Goal: Task Accomplishment & Management: Use online tool/utility

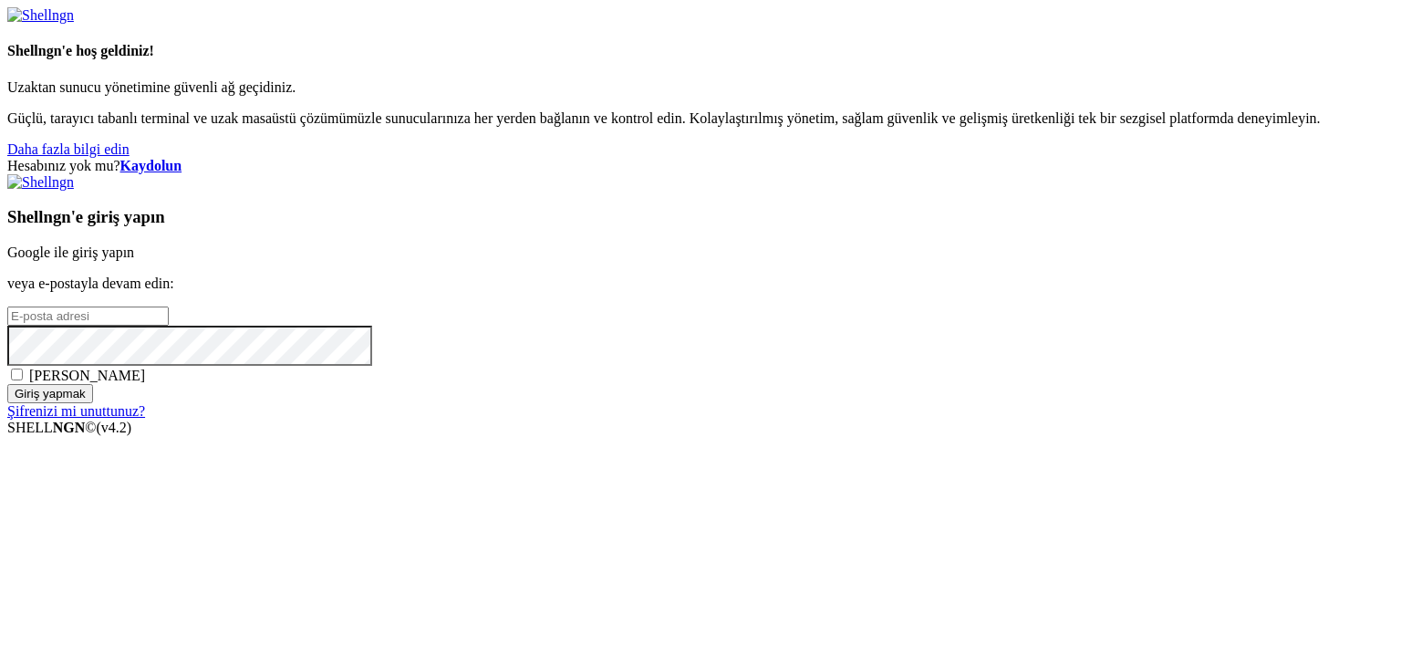
click at [169, 311] on input "email" at bounding box center [87, 315] width 161 height 19
paste input "[EMAIL_ADDRESS][DOMAIN_NAME]"
type input "[EMAIL_ADDRESS][DOMAIN_NAME]"
click at [145, 383] on font "[PERSON_NAME]" at bounding box center [87, 376] width 116 height 16
click at [23, 380] on input "[PERSON_NAME]" at bounding box center [17, 375] width 12 height 12
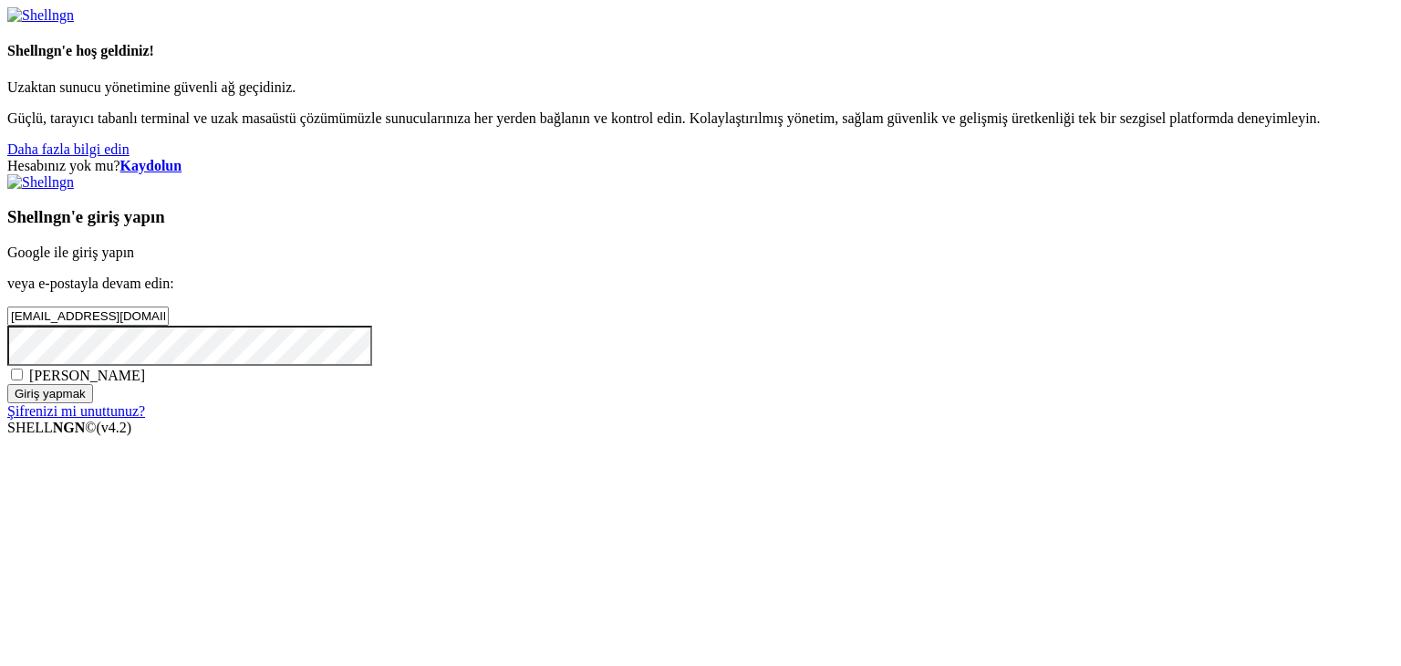
checkbox input "true"
click at [93, 403] on input "Giriş yapmak" at bounding box center [50, 393] width 86 height 19
click at [182, 158] on font "Kaydolun" at bounding box center [151, 166] width 62 height 16
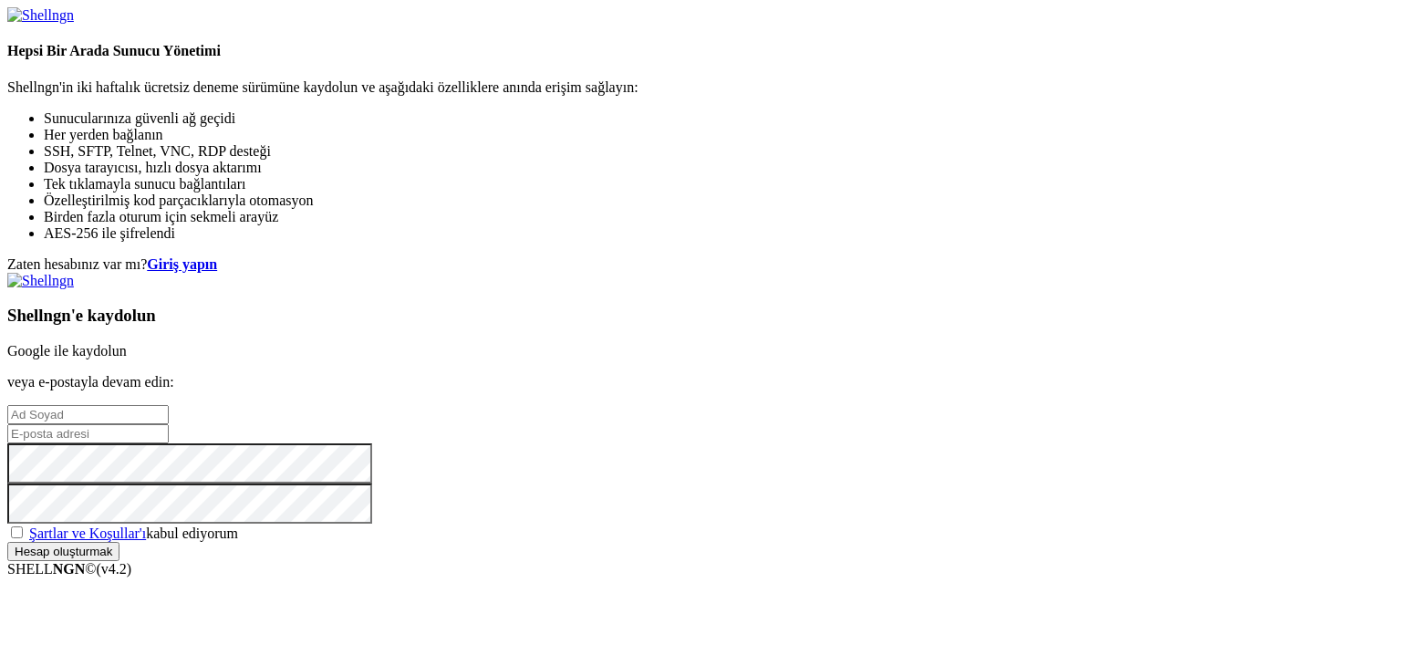
click at [169, 405] on input "text" at bounding box center [87, 414] width 161 height 19
type input "sad dsa"
click at [169, 424] on input "email" at bounding box center [87, 433] width 161 height 19
paste input "[EMAIL_ADDRESS][DOMAIN_NAME]"
type input "[EMAIL_ADDRESS][DOMAIN_NAME]"
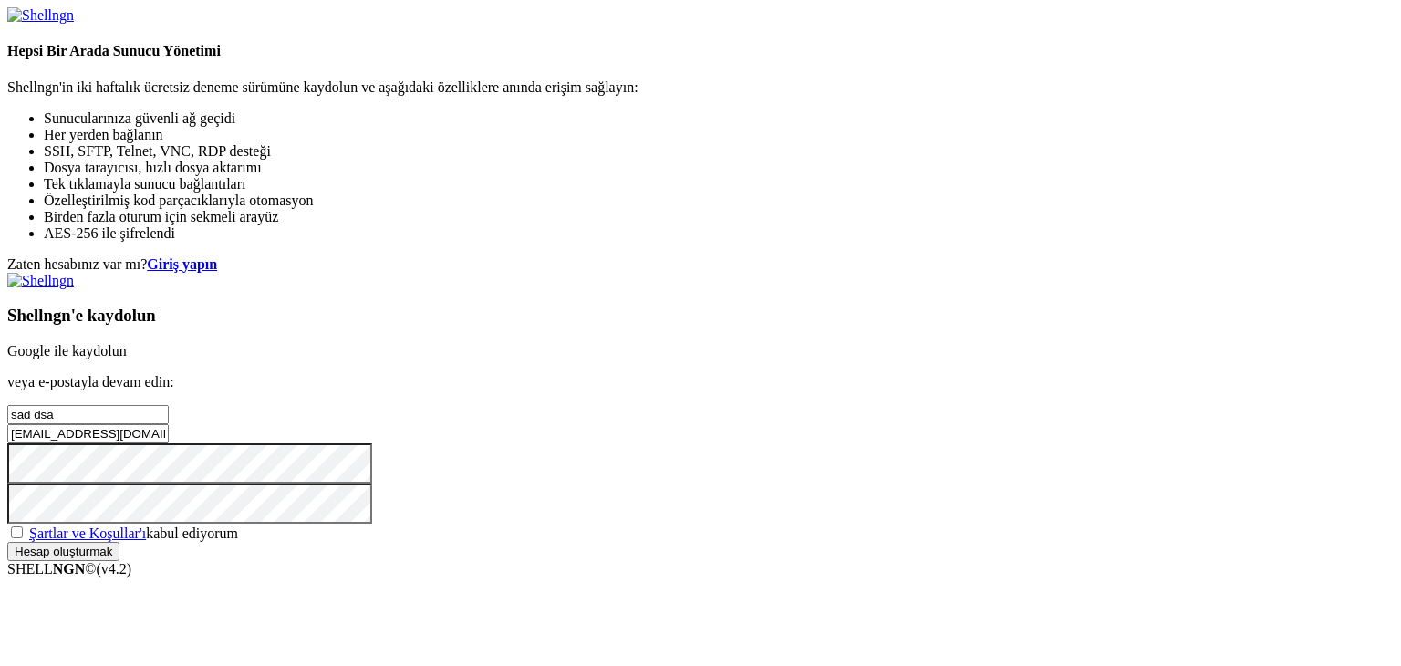
click at [238, 525] on span "Şartlar ve Koşullar'ı kabul ediyorum" at bounding box center [133, 533] width 209 height 16
click at [23, 526] on input "Şartlar ve Koşullar'ı kabul ediyorum" at bounding box center [17, 532] width 12 height 12
checkbox input "true"
click at [119, 556] on input "Hesap oluşturmak" at bounding box center [63, 551] width 112 height 19
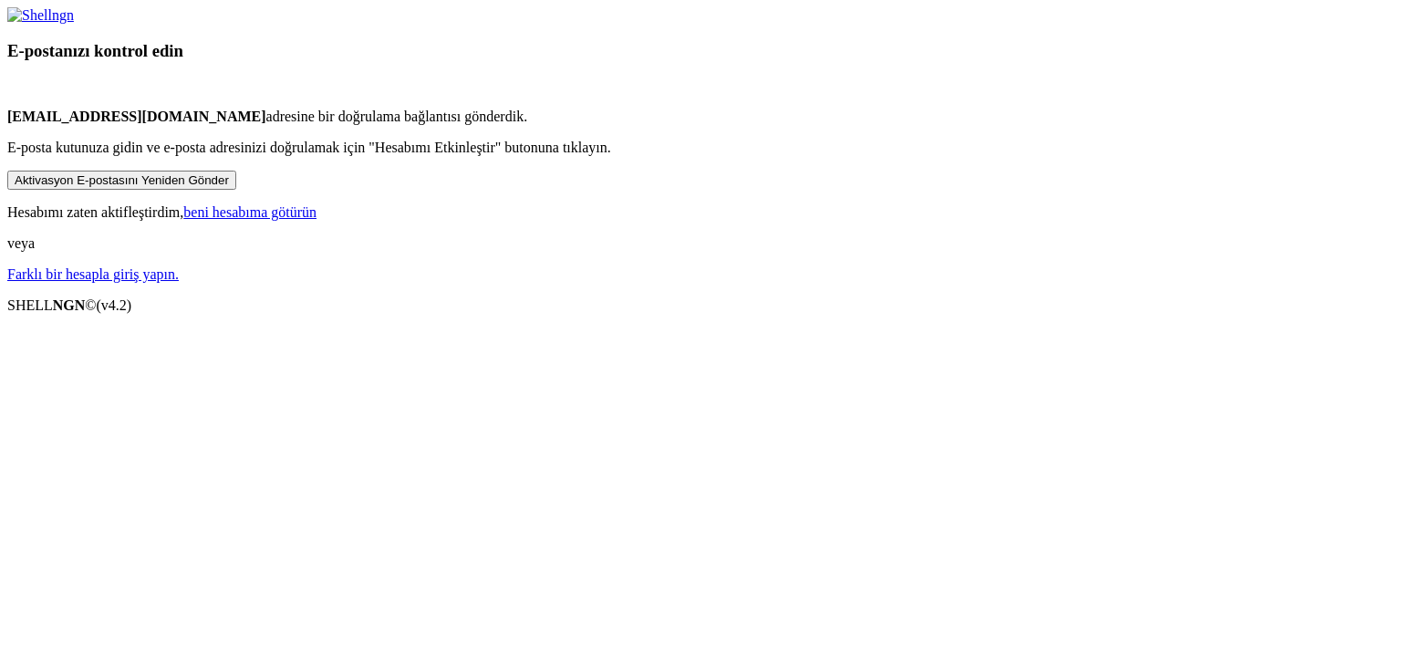
click at [229, 187] on font "Aktivasyon E-postasını Yeniden Gönder" at bounding box center [122, 180] width 214 height 14
click at [317, 220] on font "beni hesabıma götürün" at bounding box center [249, 212] width 133 height 16
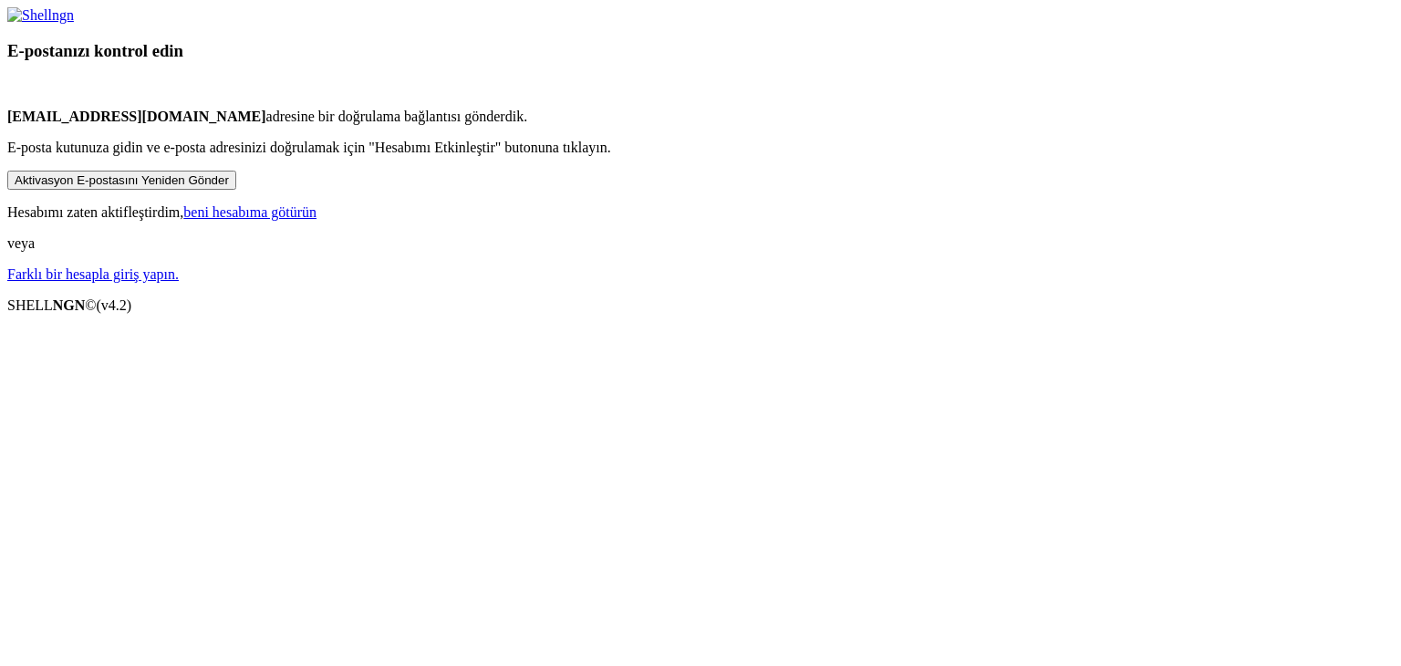
click at [317, 220] on font "beni hesabıma götürün" at bounding box center [249, 212] width 133 height 16
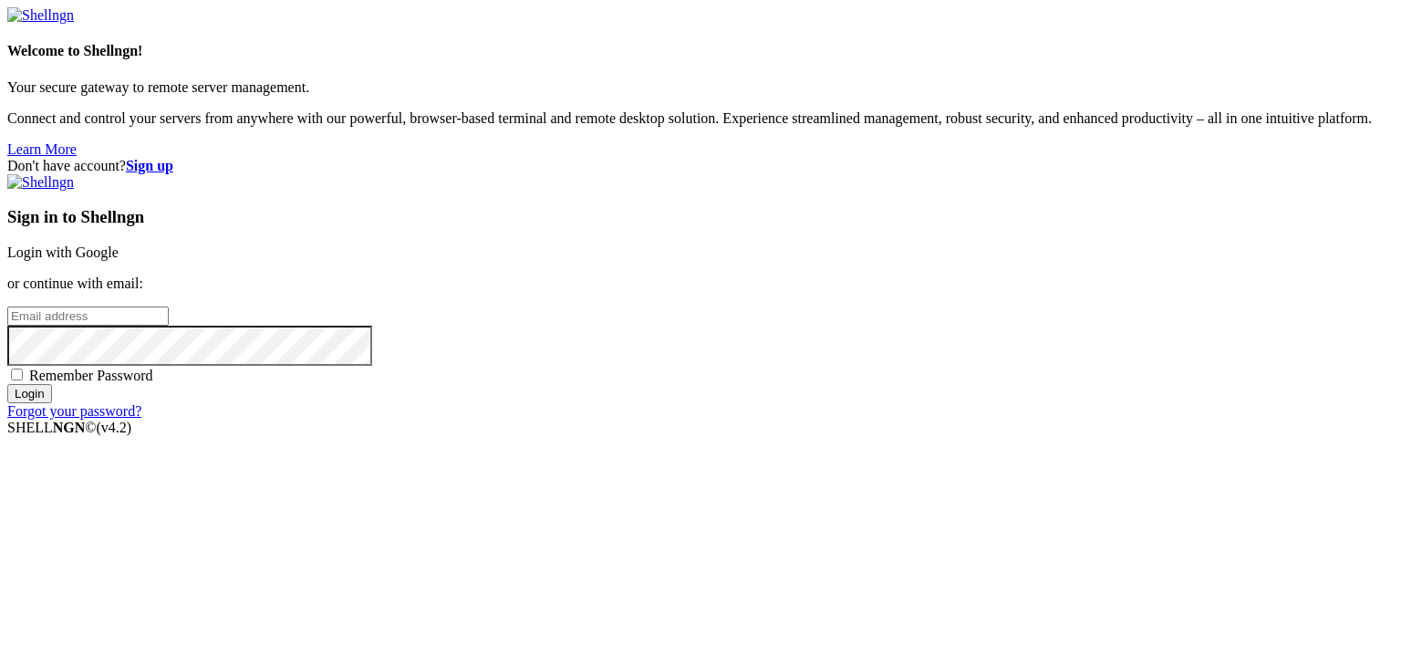
click at [169, 326] on input "email" at bounding box center [87, 315] width 161 height 19
paste input "[EMAIL_ADDRESS][DOMAIN_NAME]"
type input "[EMAIL_ADDRESS][DOMAIN_NAME]"
click at [153, 383] on span "Remember Password" at bounding box center [91, 376] width 124 height 16
click at [23, 380] on input "Remember Password" at bounding box center [17, 375] width 12 height 12
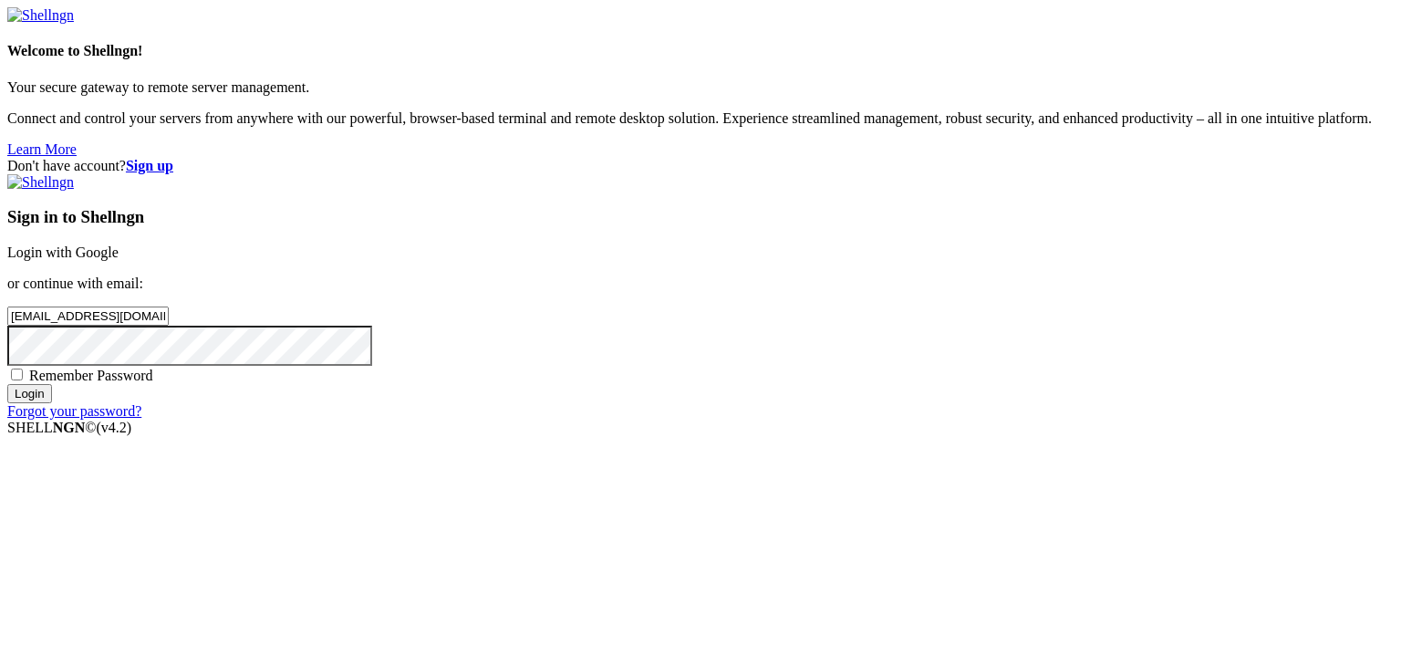
checkbox input "true"
click at [52, 403] on input "Login" at bounding box center [29, 393] width 45 height 19
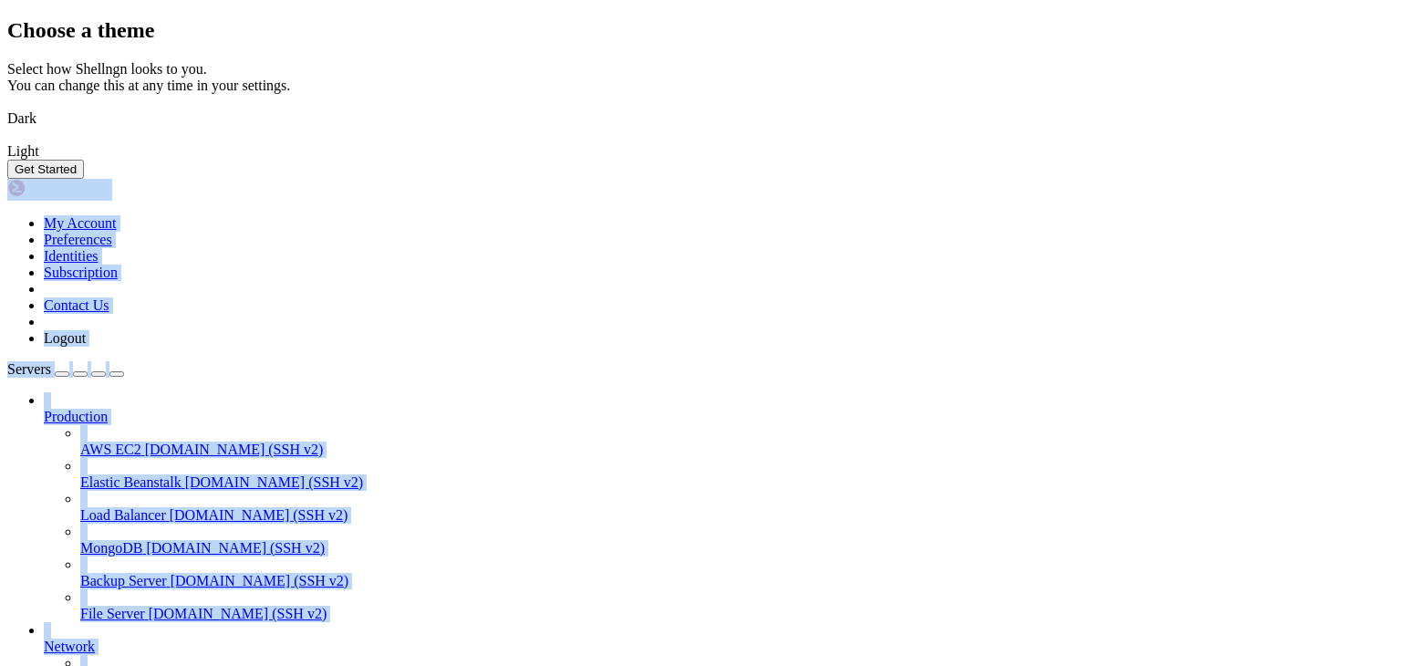
click at [7, 107] on img at bounding box center [7, 107] width 0 height 0
click at [84, 179] on button "Get Started" at bounding box center [45, 169] width 77 height 19
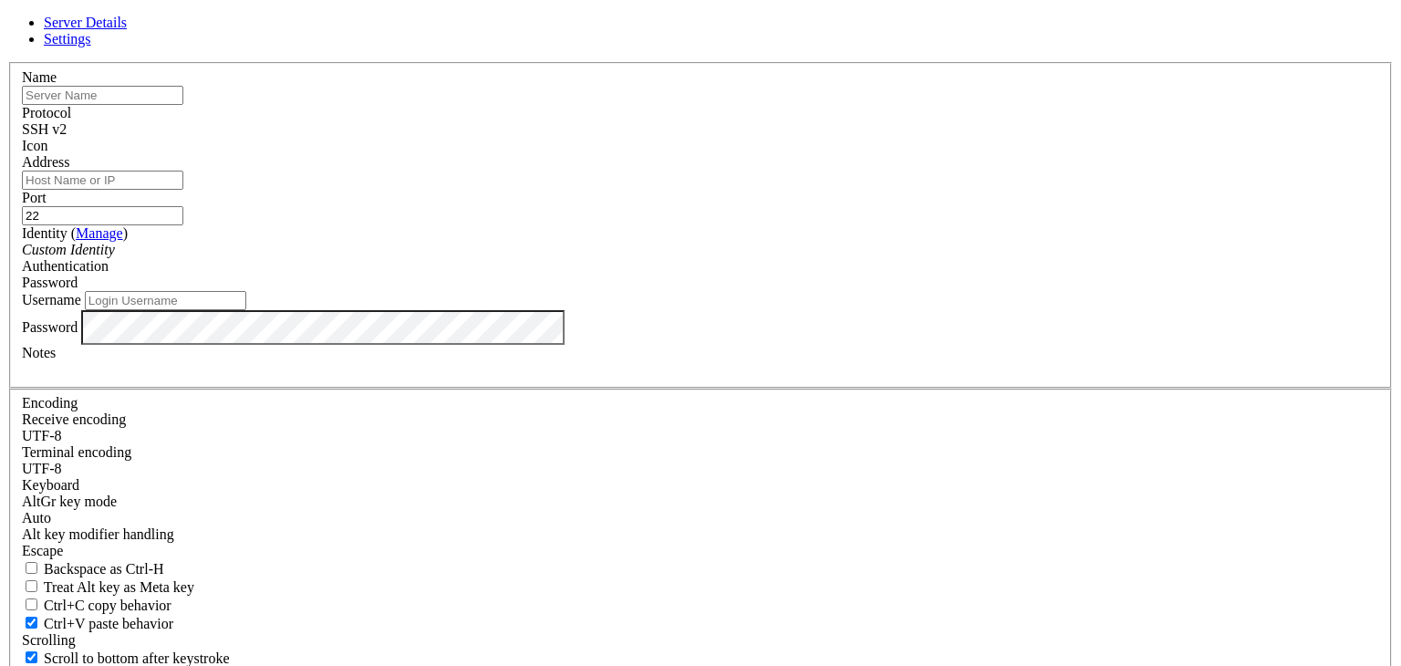
click at [183, 190] on input "Address" at bounding box center [102, 180] width 161 height 19
click at [1301, 365] on div "Server Details Settings Name Protocol SSH v2 Icon" at bounding box center [700, 391] width 1386 height 753
click at [246, 310] on input "Username" at bounding box center [165, 300] width 161 height 19
click at [183, 190] on input "Address" at bounding box center [102, 180] width 161 height 19
paste input "192.168.42.106"
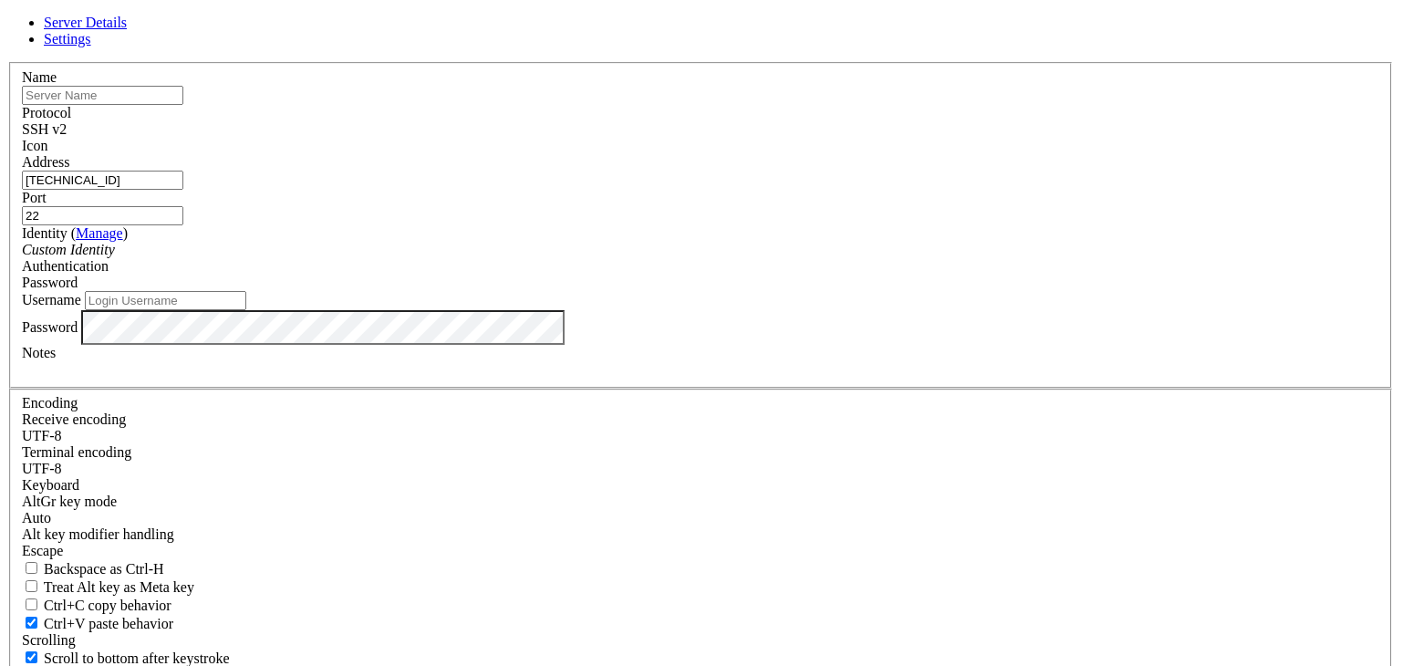
type input "192.168.42.106"
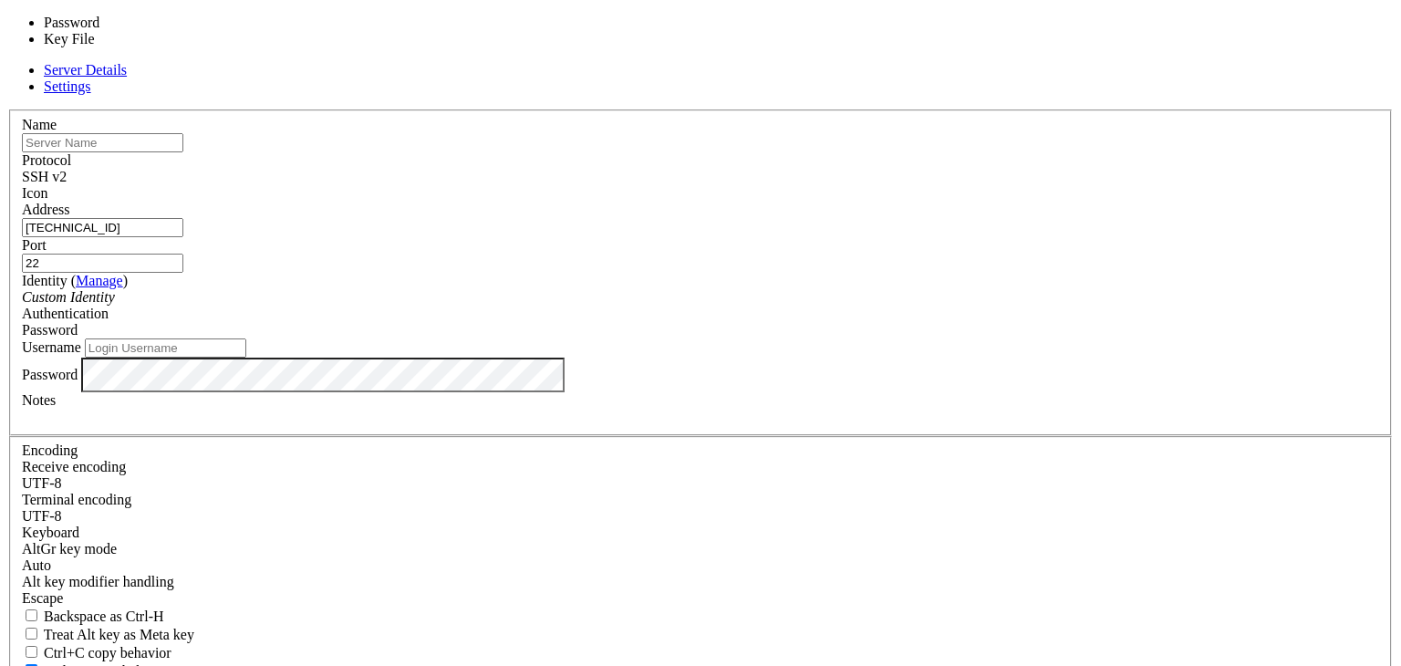
click at [78, 322] on span "Password" at bounding box center [50, 330] width 56 height 16
click at [1026, 331] on div "Server Details Settings Name Protocol SSH v2 Icon" at bounding box center [700, 438] width 1386 height 753
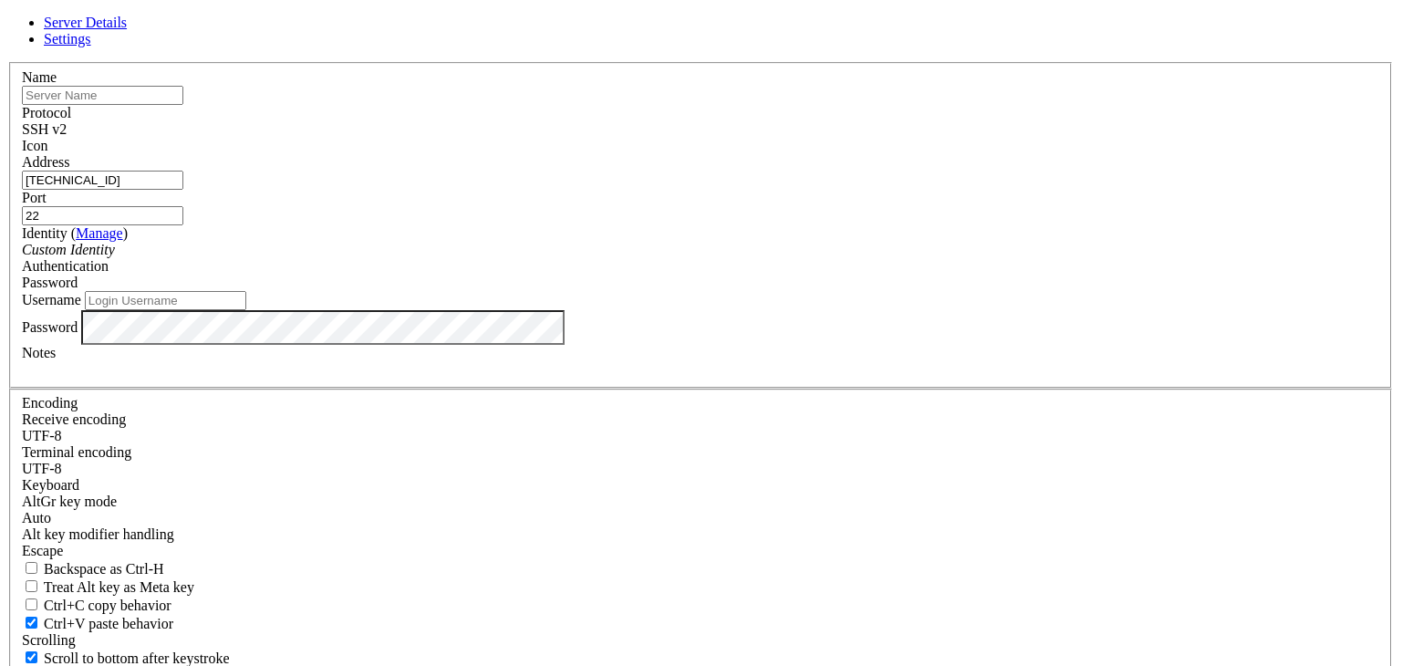
click at [580, 258] on div "Custom Identity" at bounding box center [700, 250] width 1357 height 16
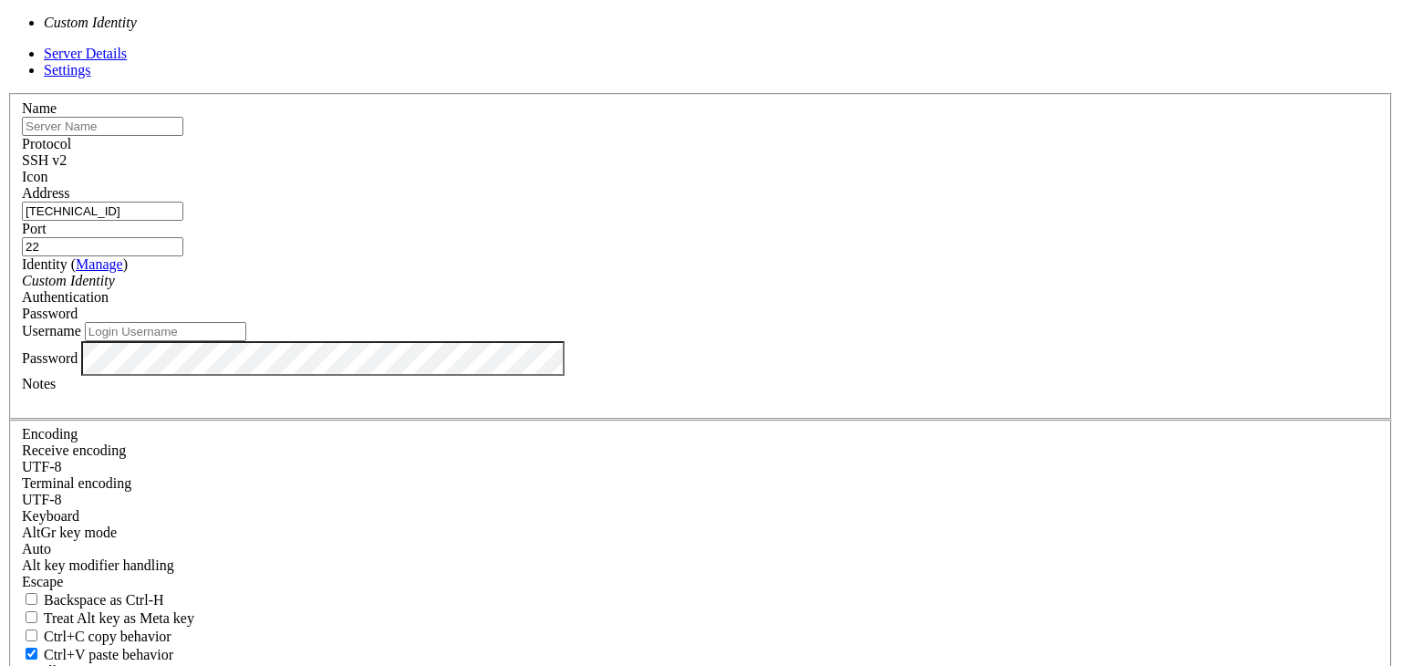
click at [580, 289] on div "Custom Identity" at bounding box center [700, 281] width 1357 height 16
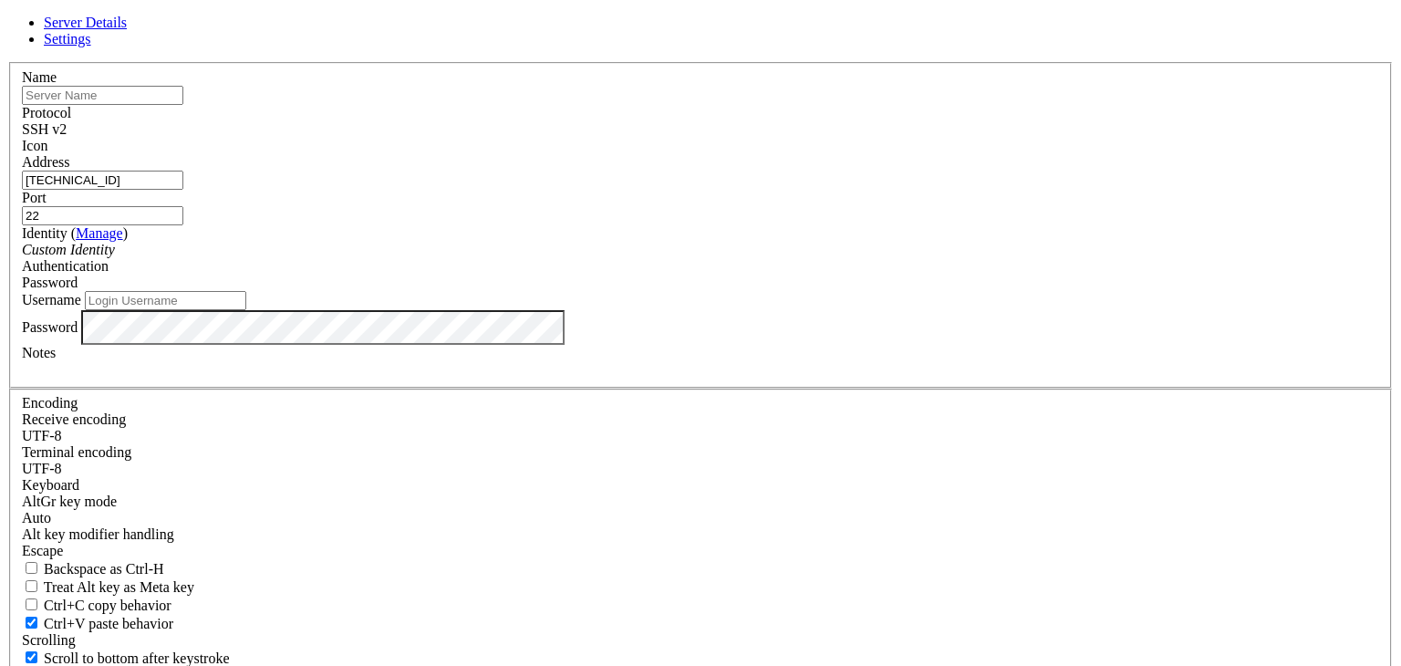
click at [246, 310] on input "Username" at bounding box center [165, 300] width 161 height 19
type input "vibe"
click at [183, 105] on input "text" at bounding box center [102, 95] width 161 height 19
type input "192"
click at [800, 138] on div "SSH v2" at bounding box center [700, 129] width 1357 height 16
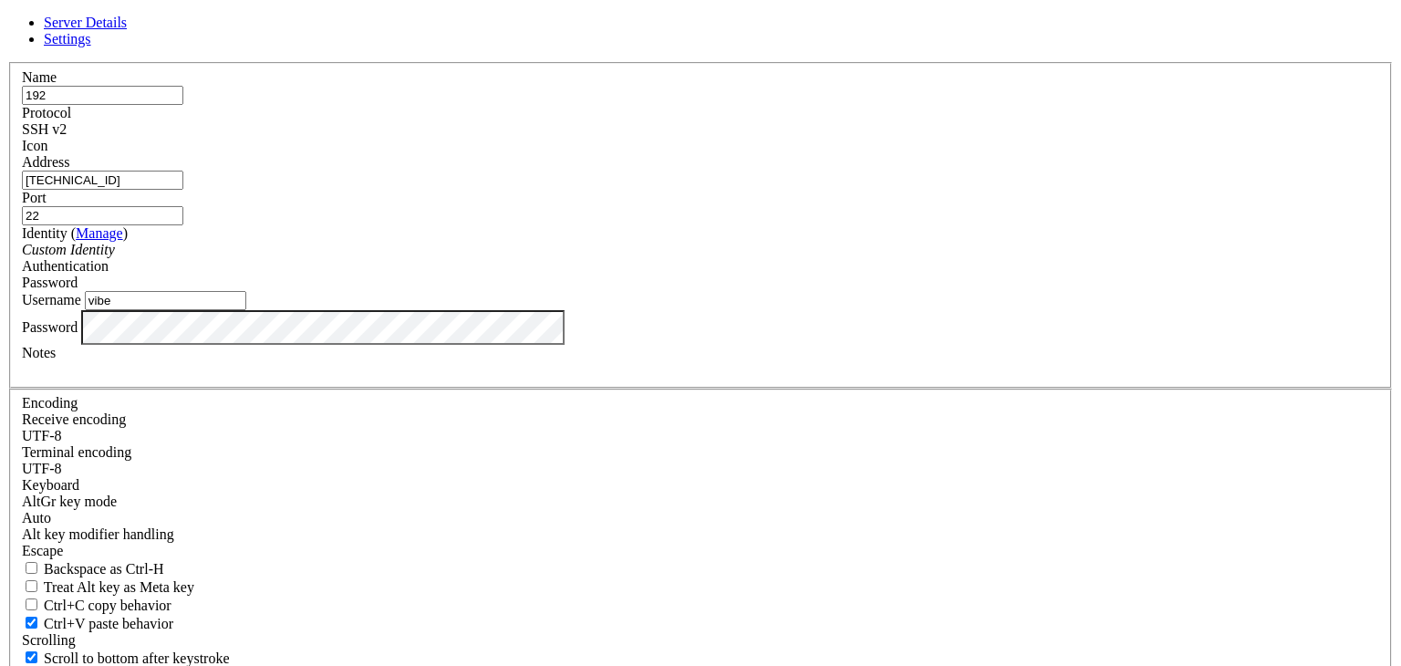
click at [800, 138] on div "SSH v2" at bounding box center [700, 129] width 1357 height 16
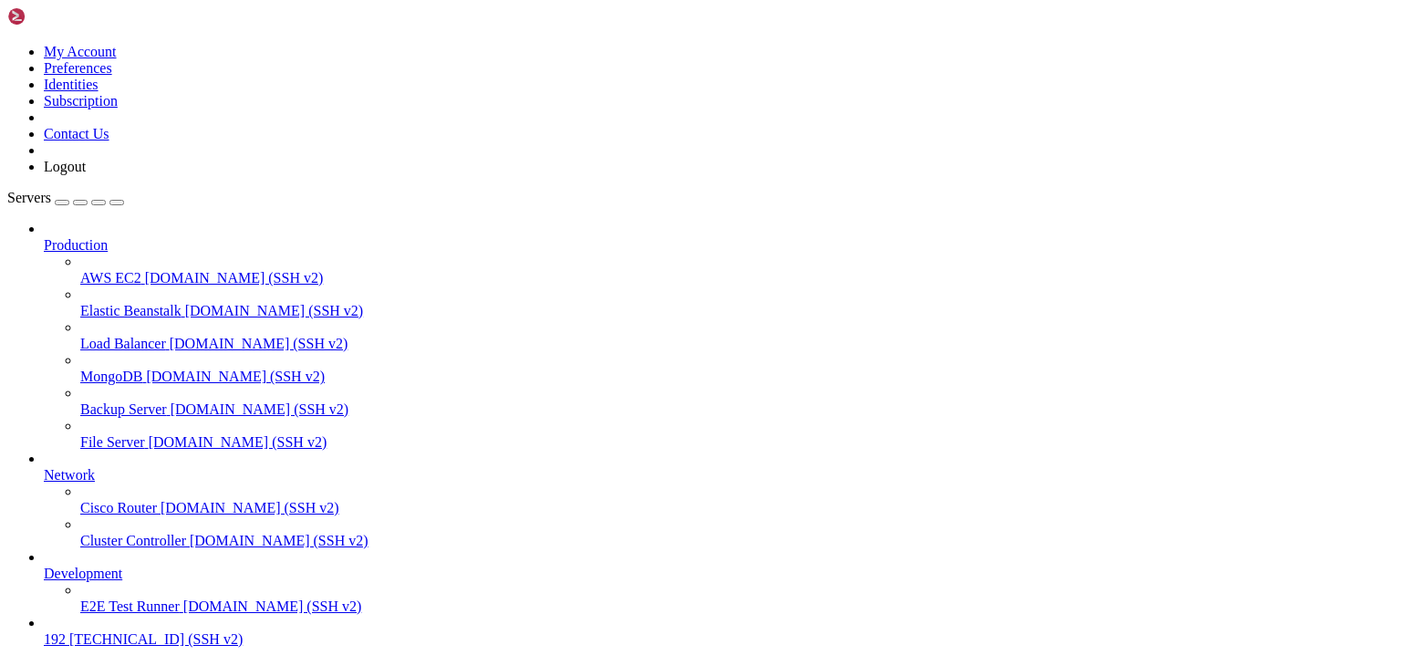
scroll to position [69, 0]
click at [47, 631] on link "192 192.168.42.106 (SSH v2)" at bounding box center [719, 639] width 1350 height 16
drag, startPoint x: 68, startPoint y: 607, endPoint x: 102, endPoint y: 464, distance: 146.5
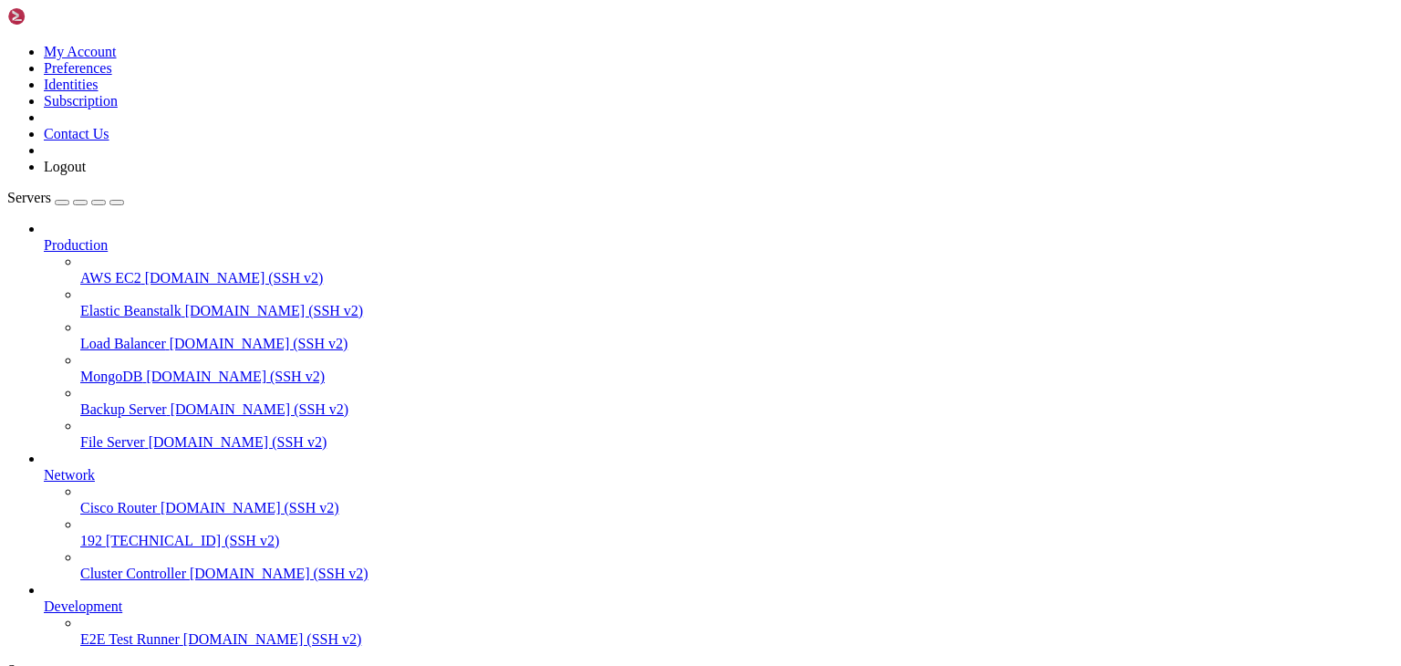
click at [106, 533] on span "192.168.42.106 (SSH v2)" at bounding box center [192, 541] width 173 height 16
click at [80, 566] on span "Cluster Controller" at bounding box center [133, 574] width 106 height 16
click at [171, 401] on span "demo.shellngn.com (SSH v2)" at bounding box center [260, 409] width 179 height 16
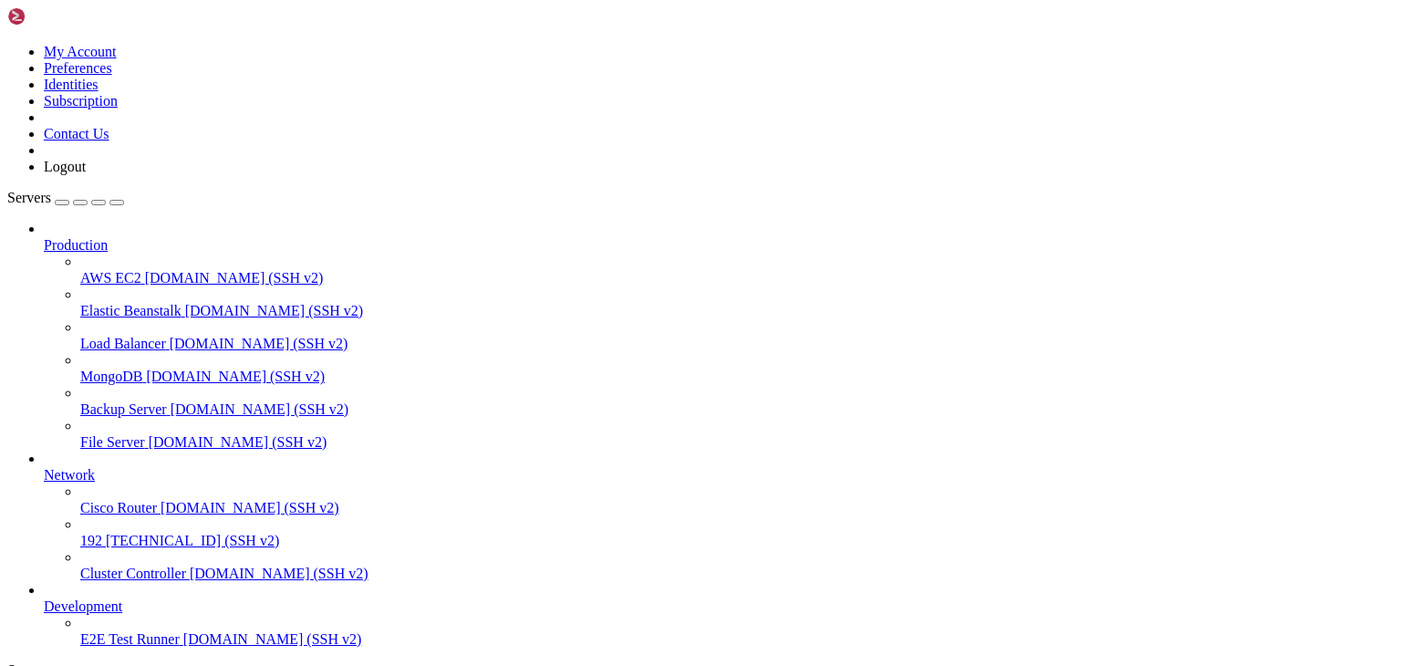
scroll to position [8, 2]
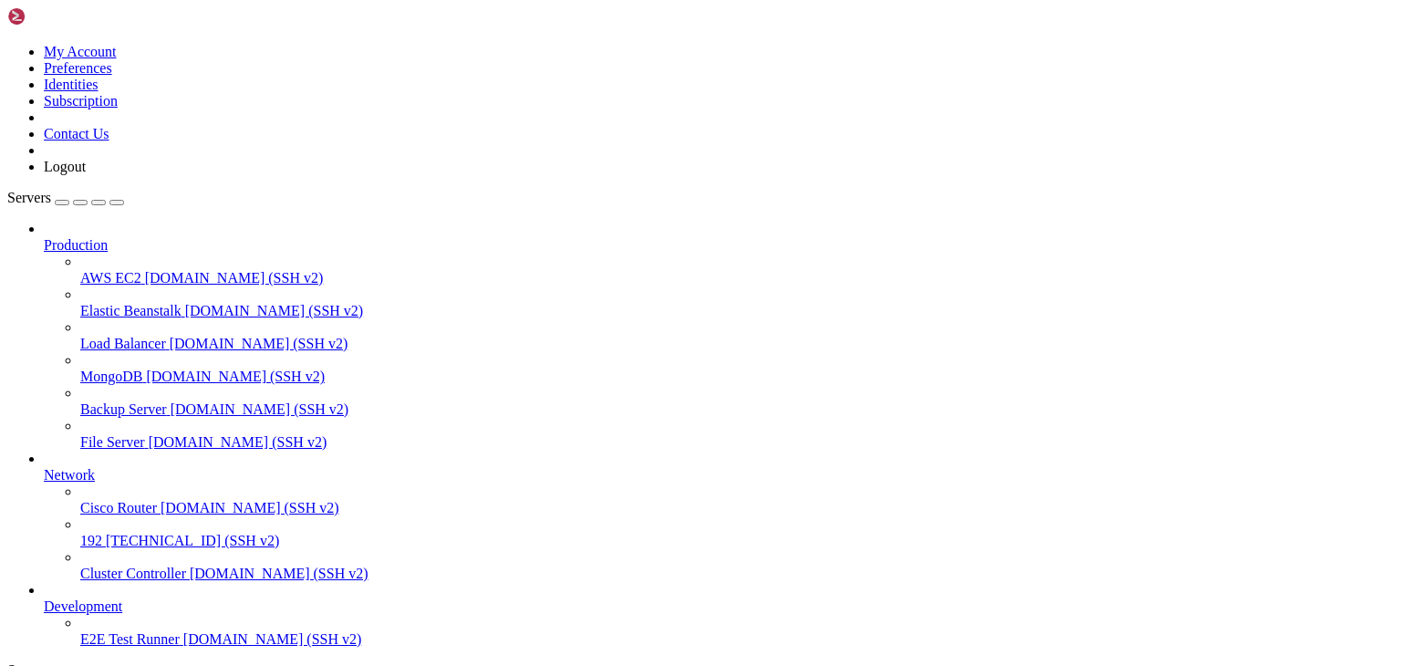
click at [102, 533] on span "192" at bounding box center [91, 541] width 22 height 16
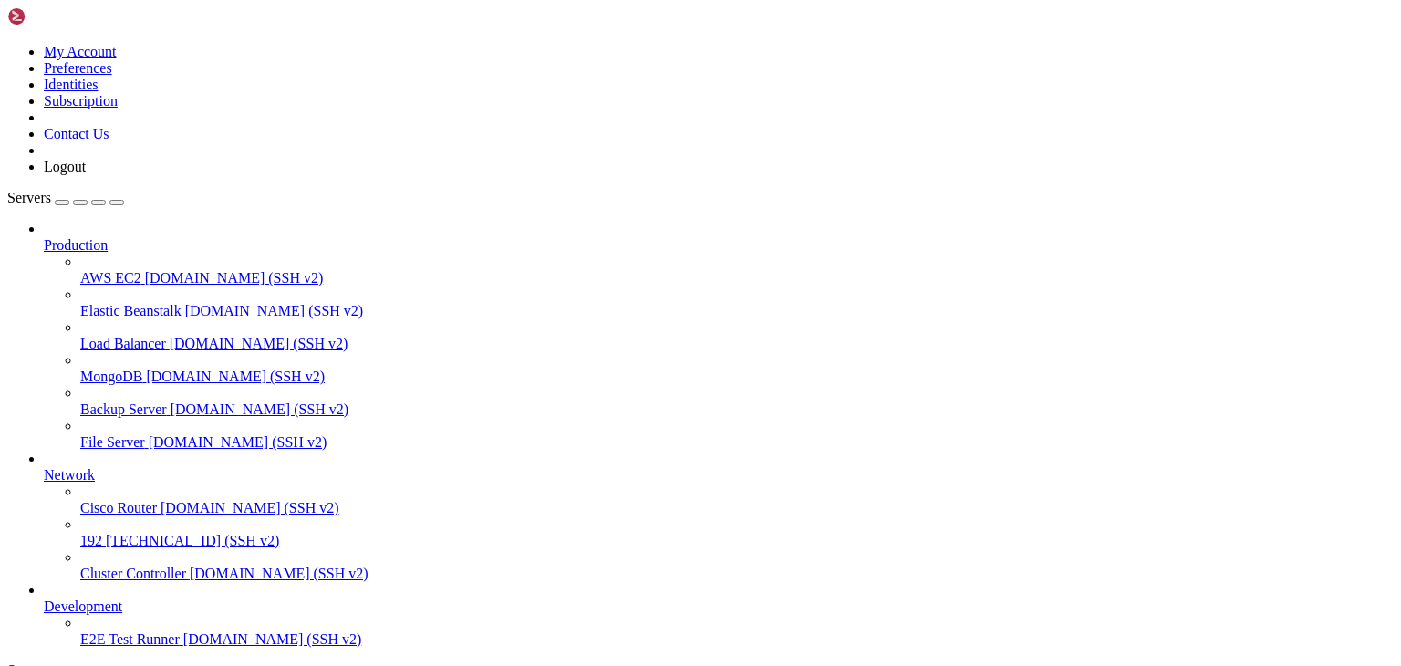
click at [102, 533] on span "192" at bounding box center [91, 541] width 22 height 16
click at [120, 500] on span "Cisco Router" at bounding box center [118, 508] width 77 height 16
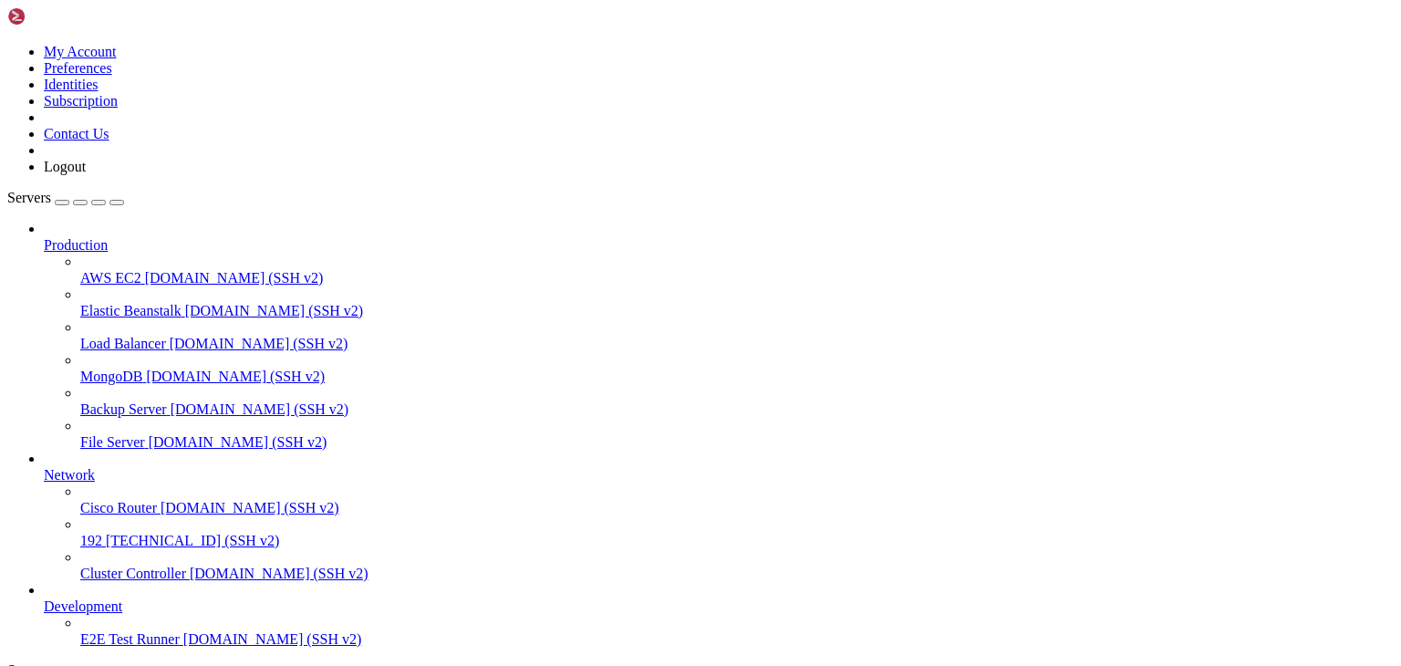
click at [88, 566] on span "Cluster Controller" at bounding box center [133, 574] width 106 height 16
click at [102, 533] on span "192" at bounding box center [91, 541] width 22 height 16
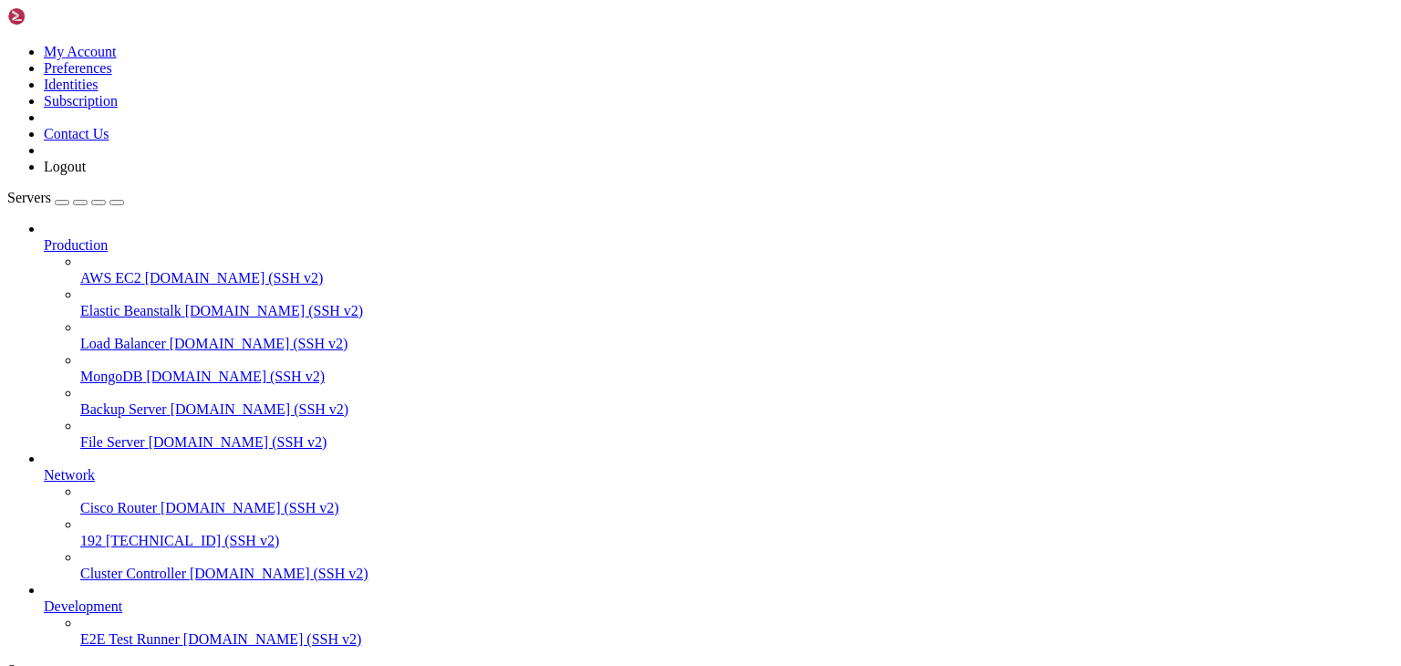
scroll to position [0, 0]
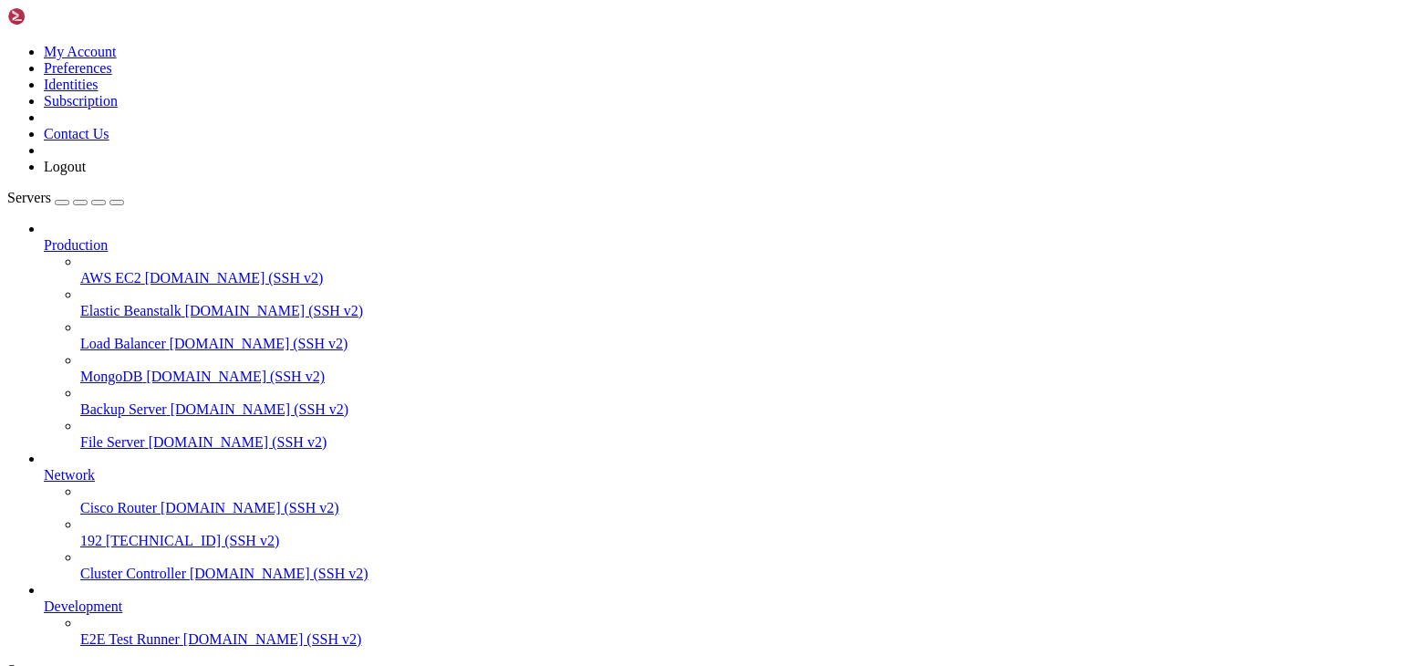
drag, startPoint x: 762, startPoint y: 327, endPoint x: 132, endPoint y: 428, distance: 637.3
click at [132, 428] on div "My Account Preferences Identities Subscription Contact Us Logout Servers Produc…" at bounding box center [700, 547] width 1386 height 1081
click at [161, 500] on span "demo.shellngn.com (SSH v2)" at bounding box center [250, 508] width 179 height 16
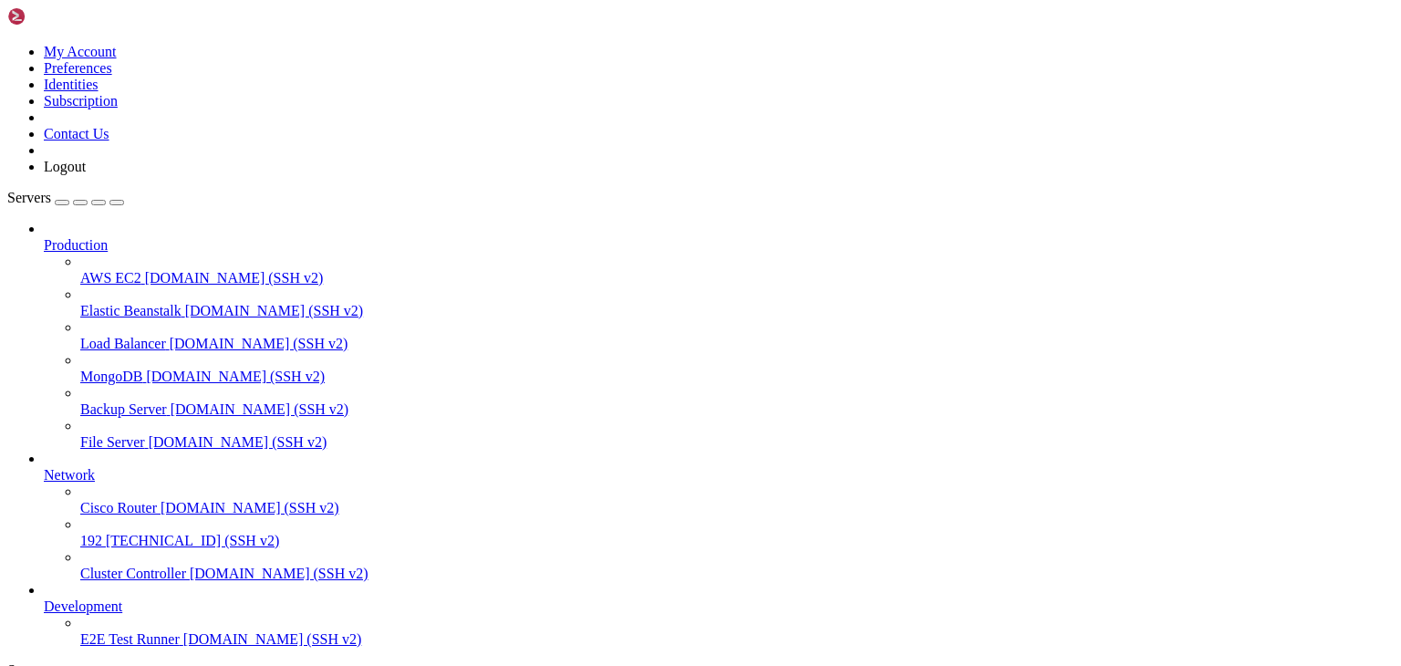
drag, startPoint x: 302, startPoint y: 1042, endPoint x: 96, endPoint y: 1034, distance: 206.3
